Goal: Obtain resource: Download file/media

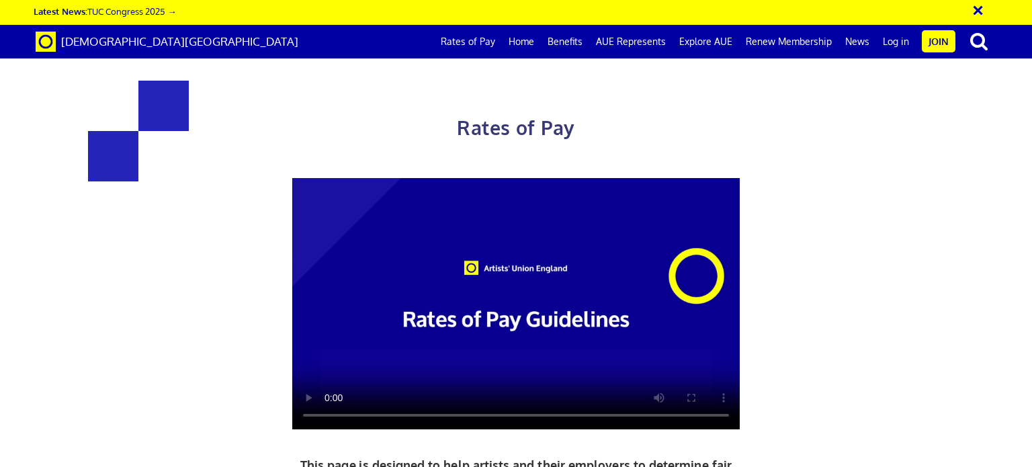
scroll to position [427, 0]
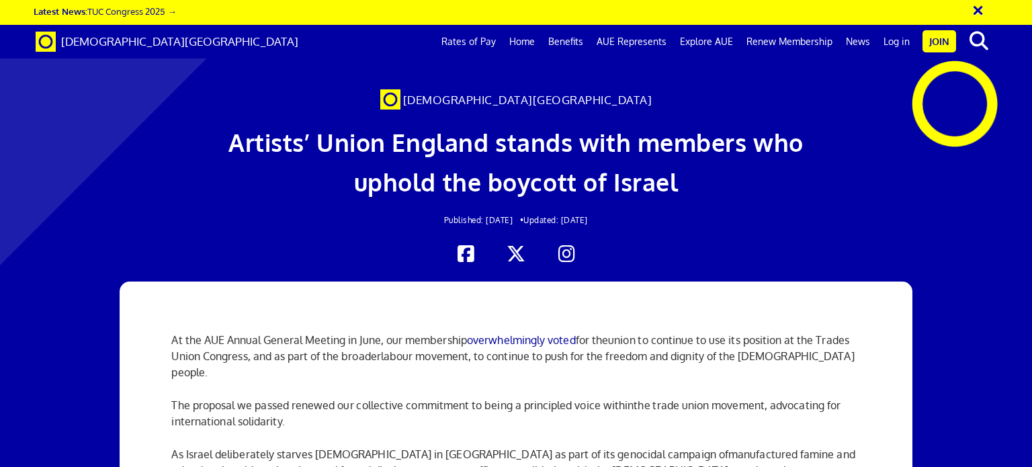
scroll to position [627, 0]
